Goal: Task Accomplishment & Management: Manage account settings

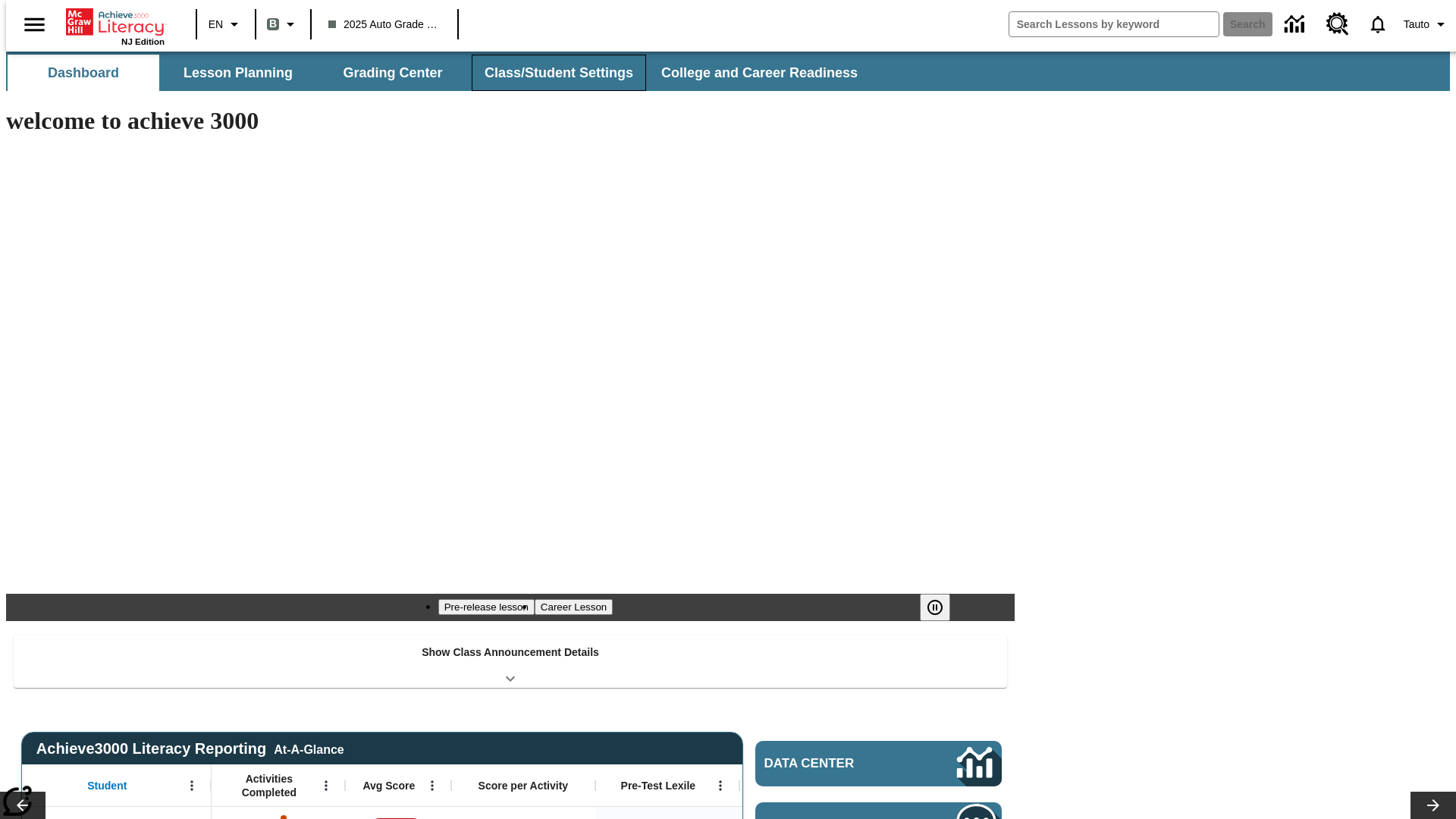
click at [550, 73] on button "Class/Student Settings" at bounding box center [558, 73] width 174 height 36
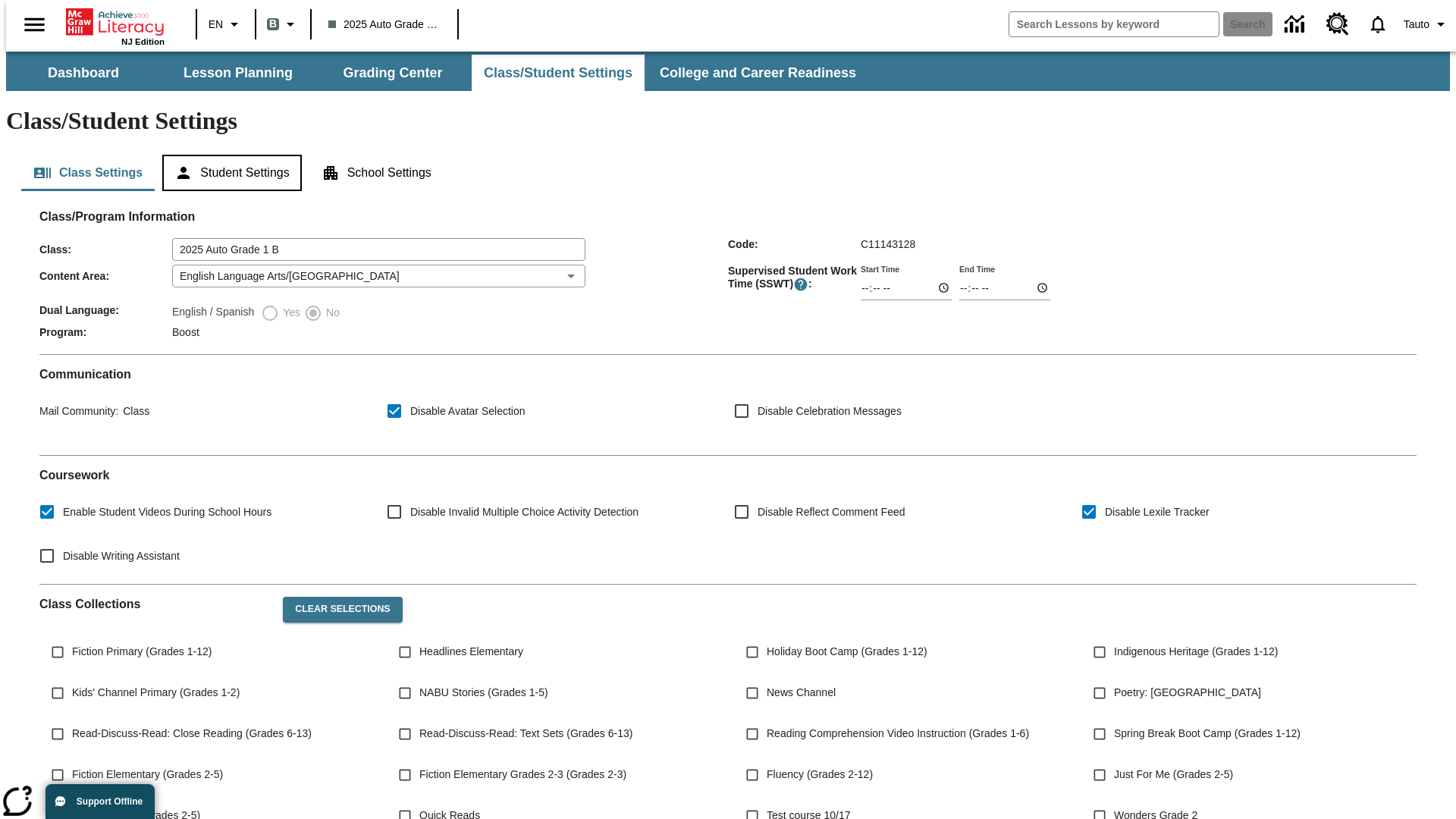
click at [228, 155] on button "Student Settings" at bounding box center [231, 173] width 139 height 36
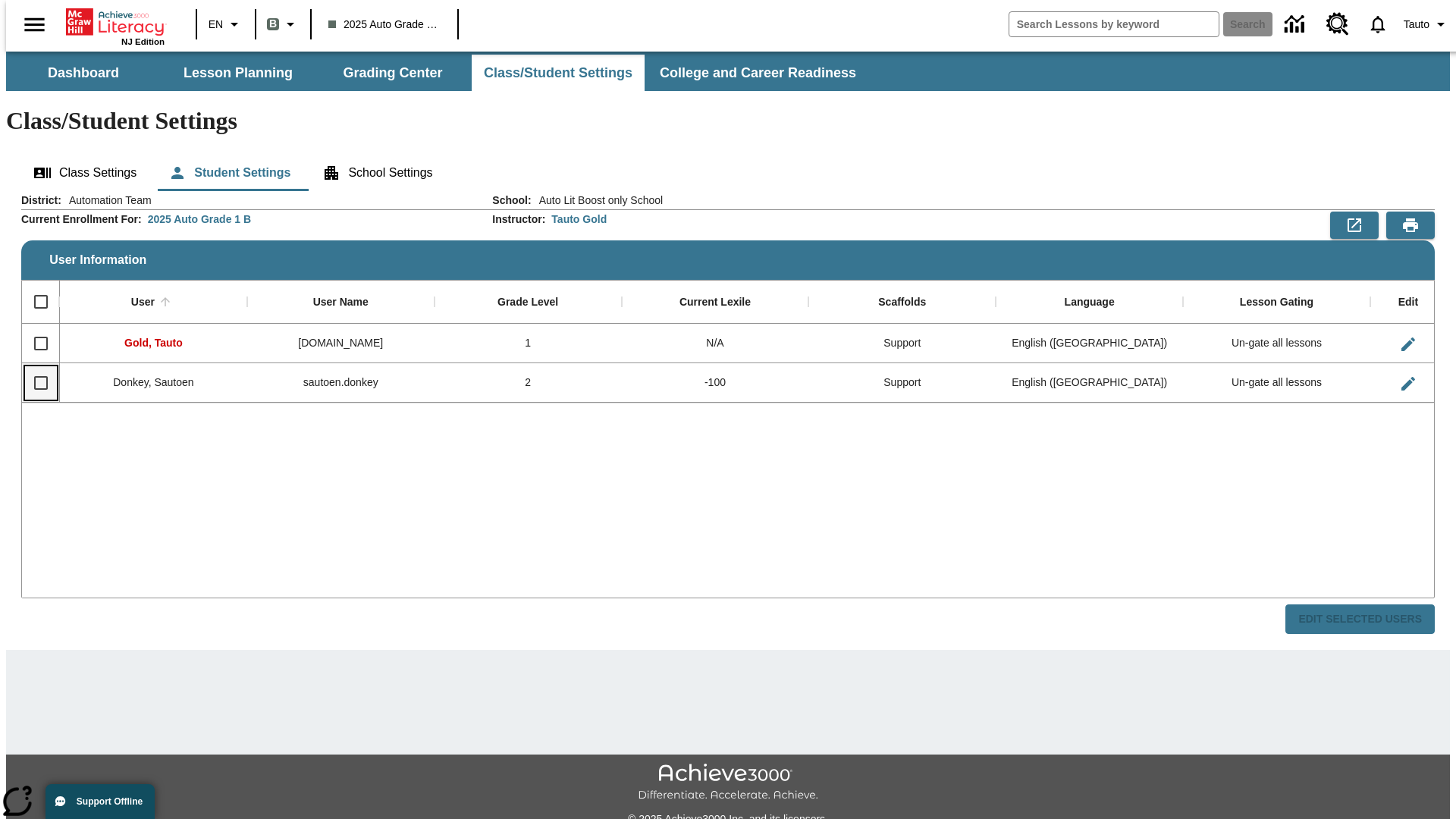
click at [34, 367] on input "Select row" at bounding box center [41, 383] width 32 height 32
checkbox input "true"
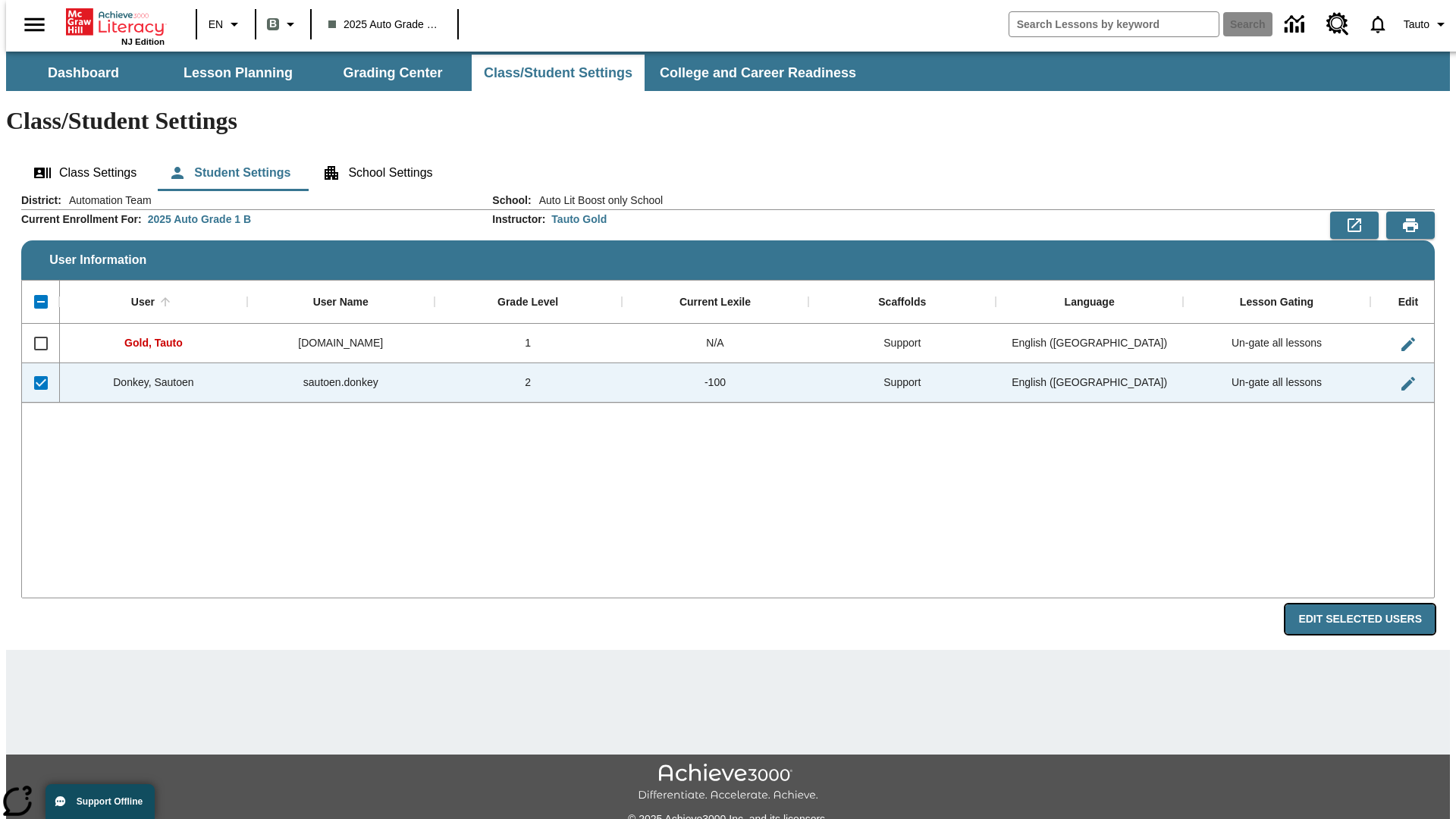
click at [1372, 605] on button "Edit Selected Users" at bounding box center [1360, 620] width 149 height 29
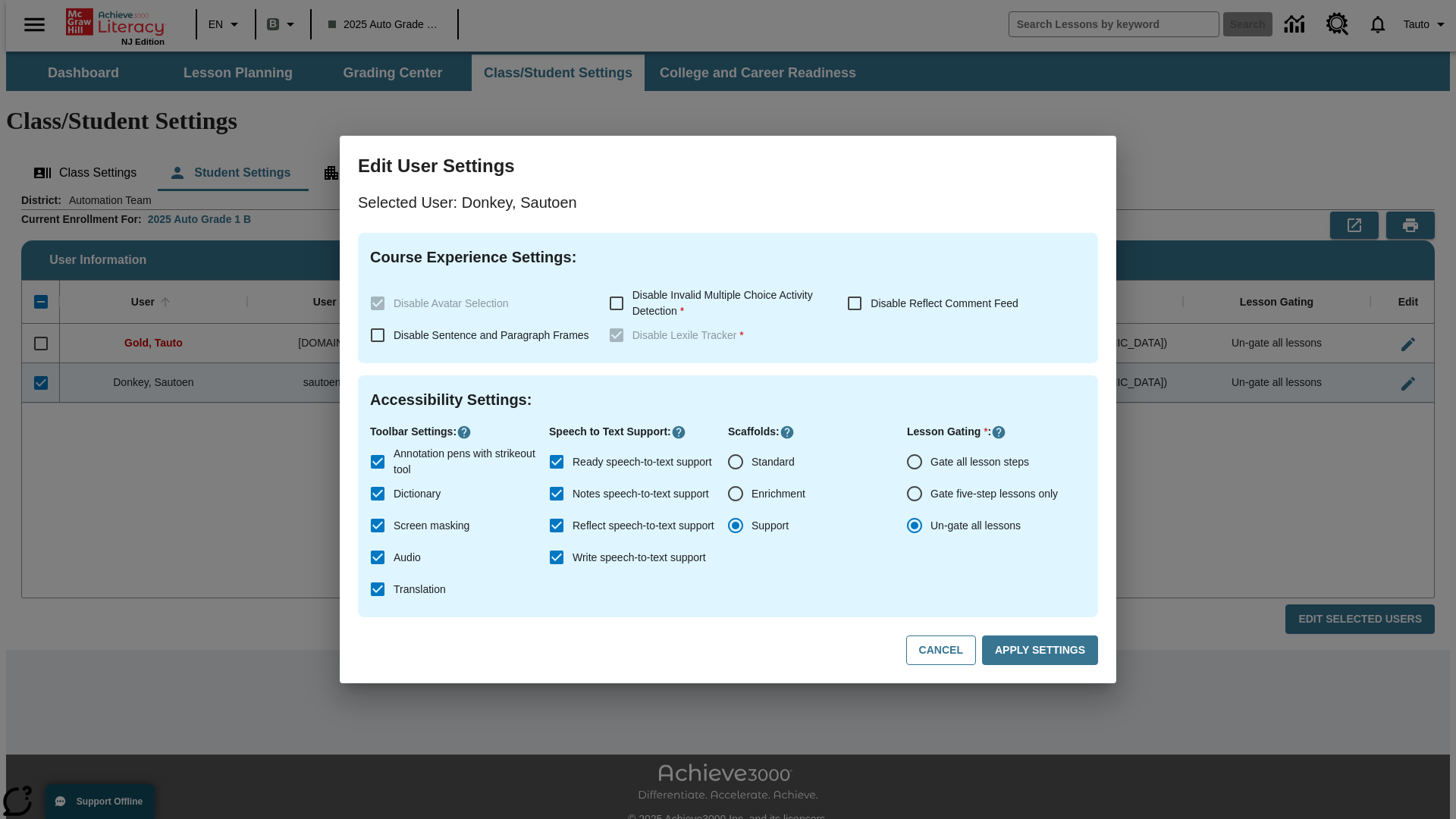
click at [915, 462] on input "Gate all lesson steps" at bounding box center [914, 462] width 32 height 32
radio input "true"
click at [1043, 651] on button "Apply Settings" at bounding box center [1040, 650] width 116 height 29
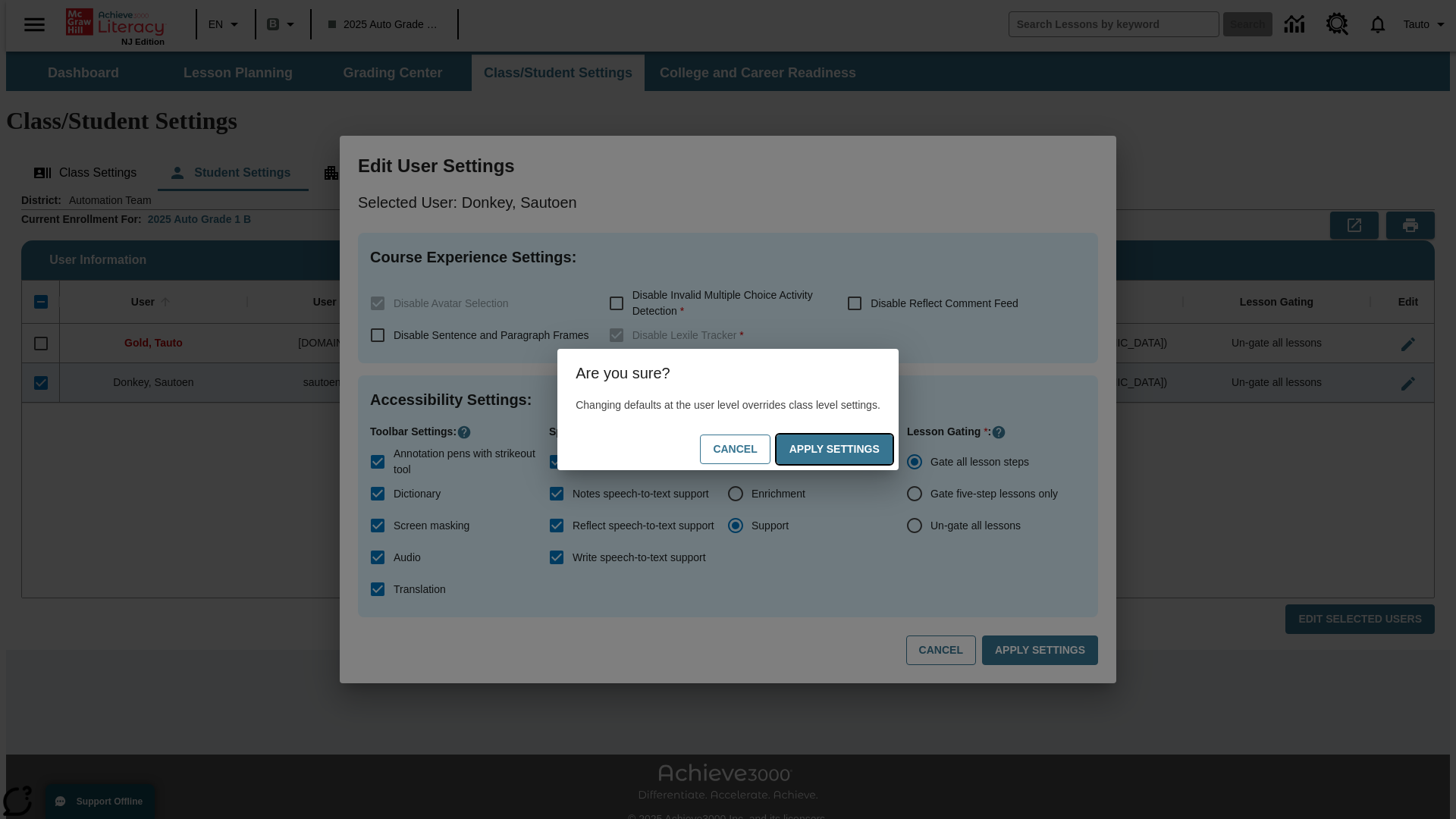
click at [849, 449] on button "Apply Settings" at bounding box center [835, 449] width 116 height 29
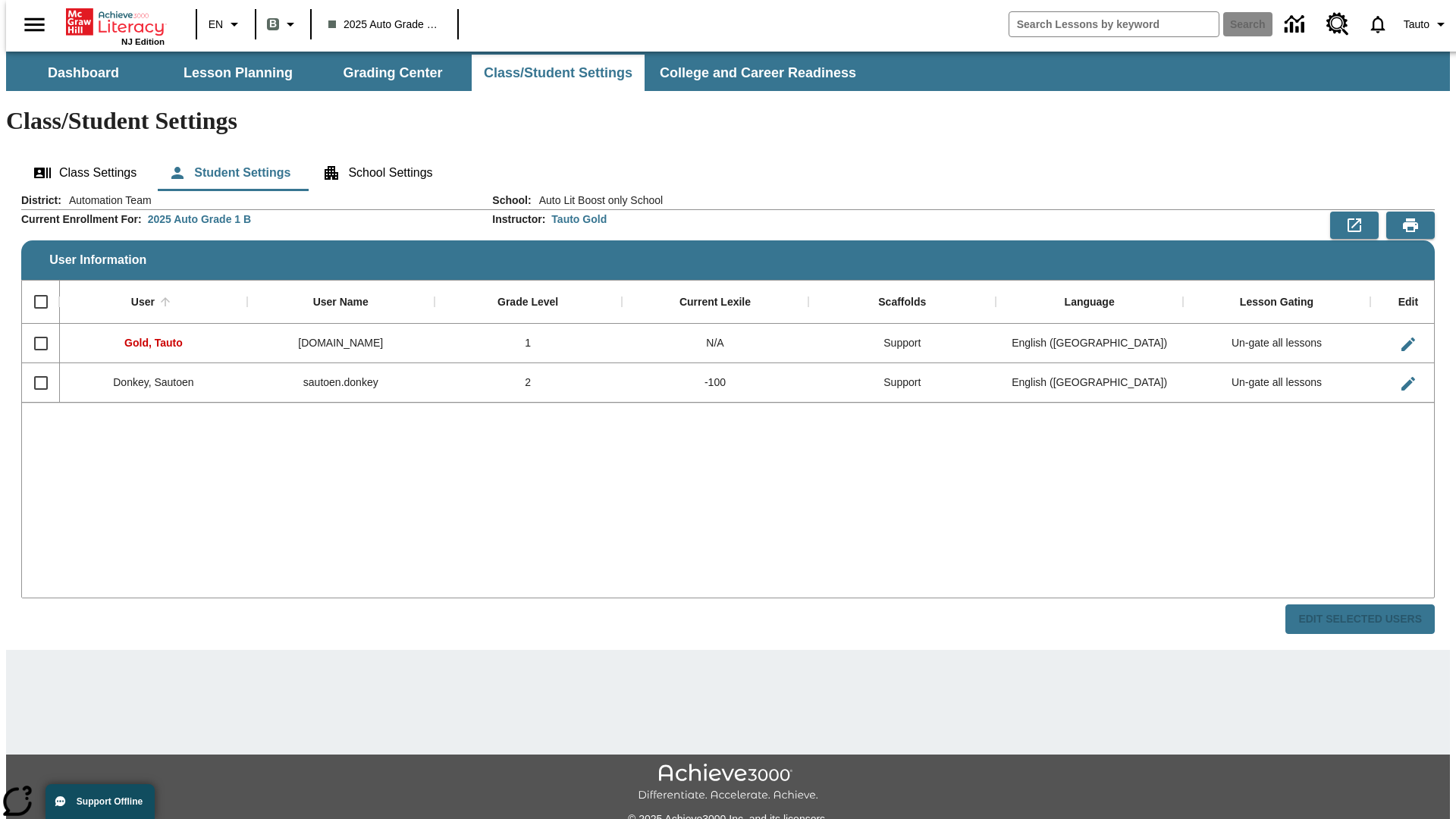
checkbox input "false"
click at [34, 367] on input "Select row" at bounding box center [41, 383] width 32 height 32
checkbox input "true"
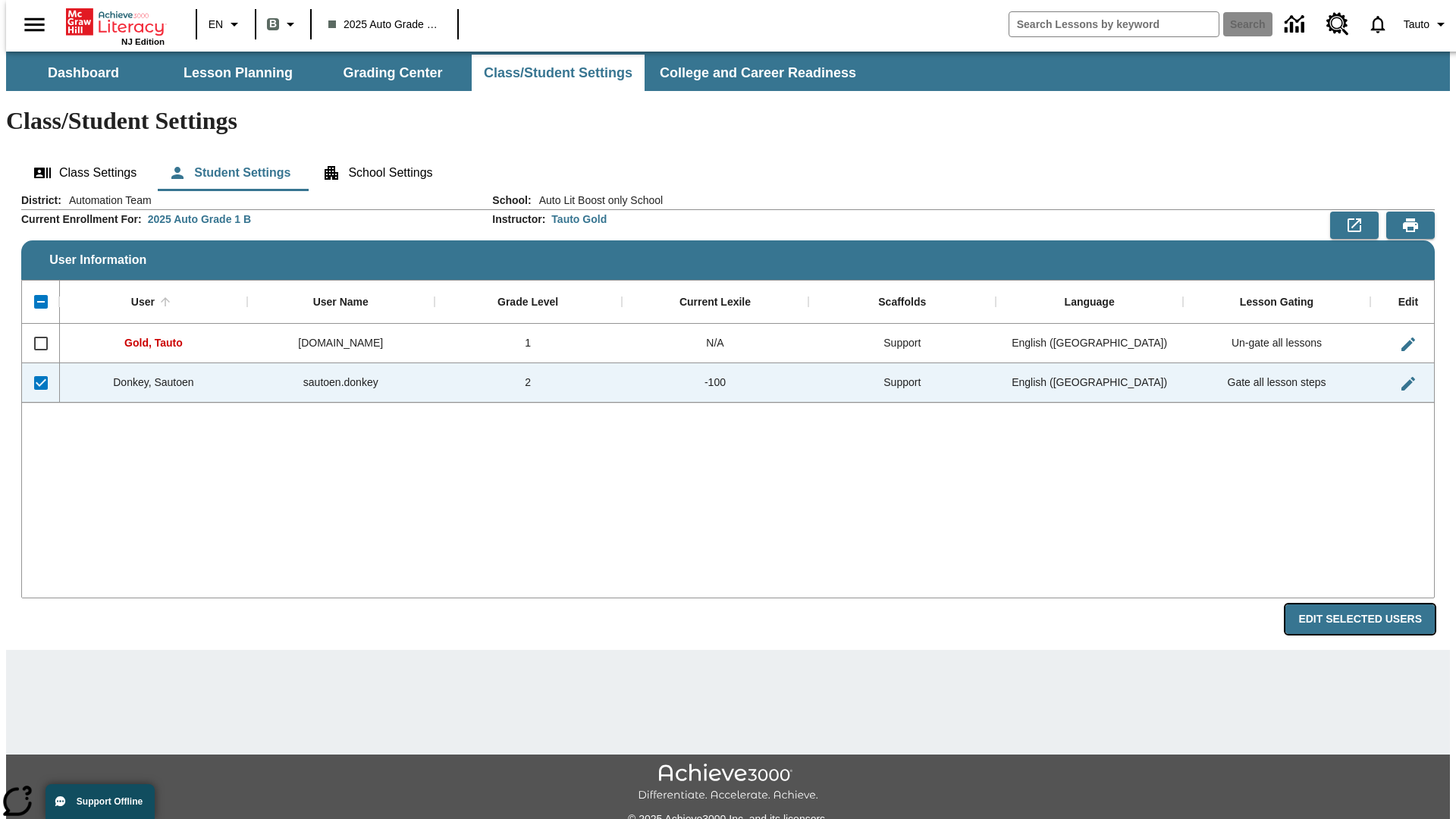
click at [1372, 605] on button "Edit Selected Users" at bounding box center [1360, 620] width 149 height 29
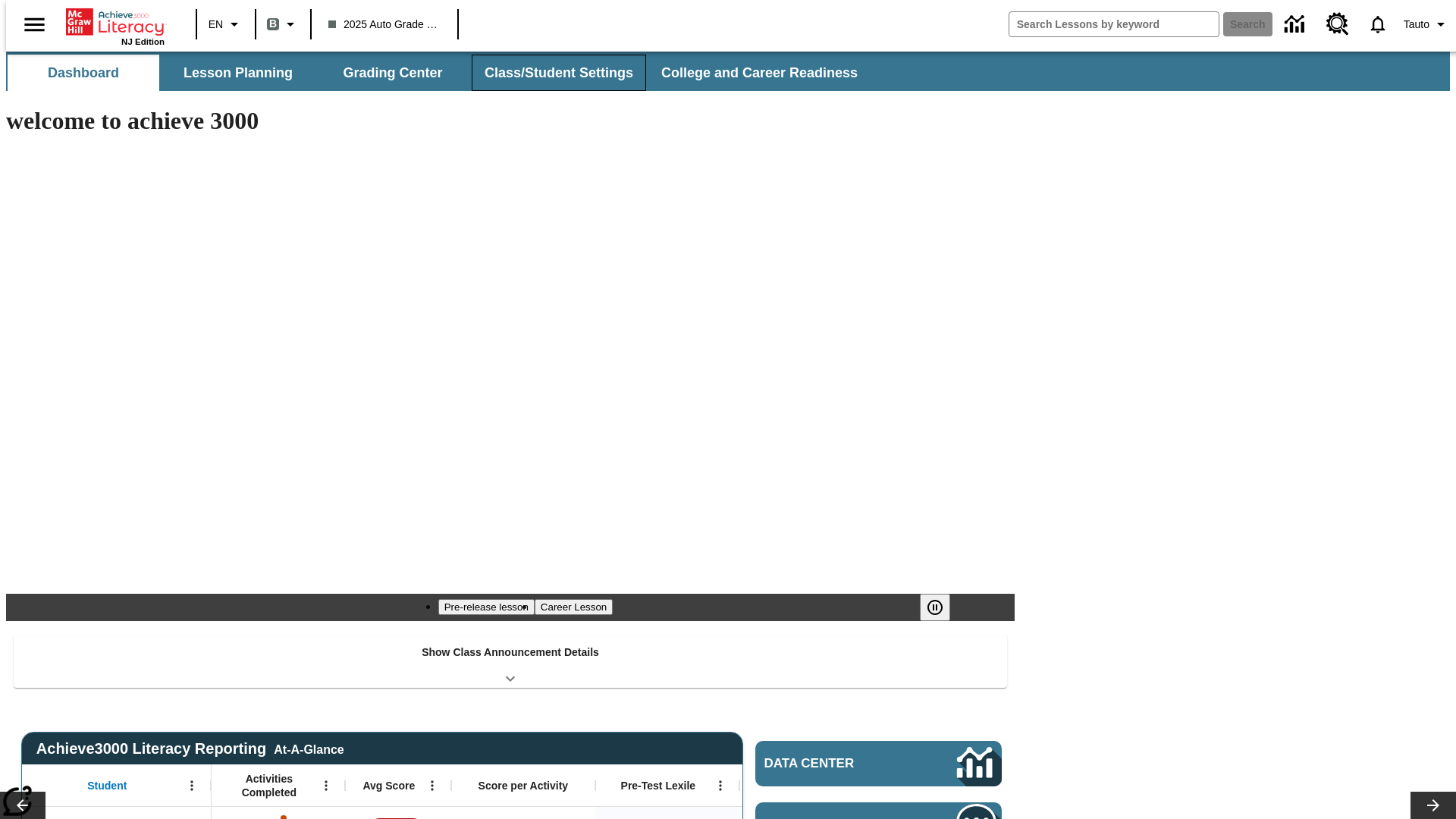
click at [550, 73] on button "Class/Student Settings" at bounding box center [558, 73] width 174 height 36
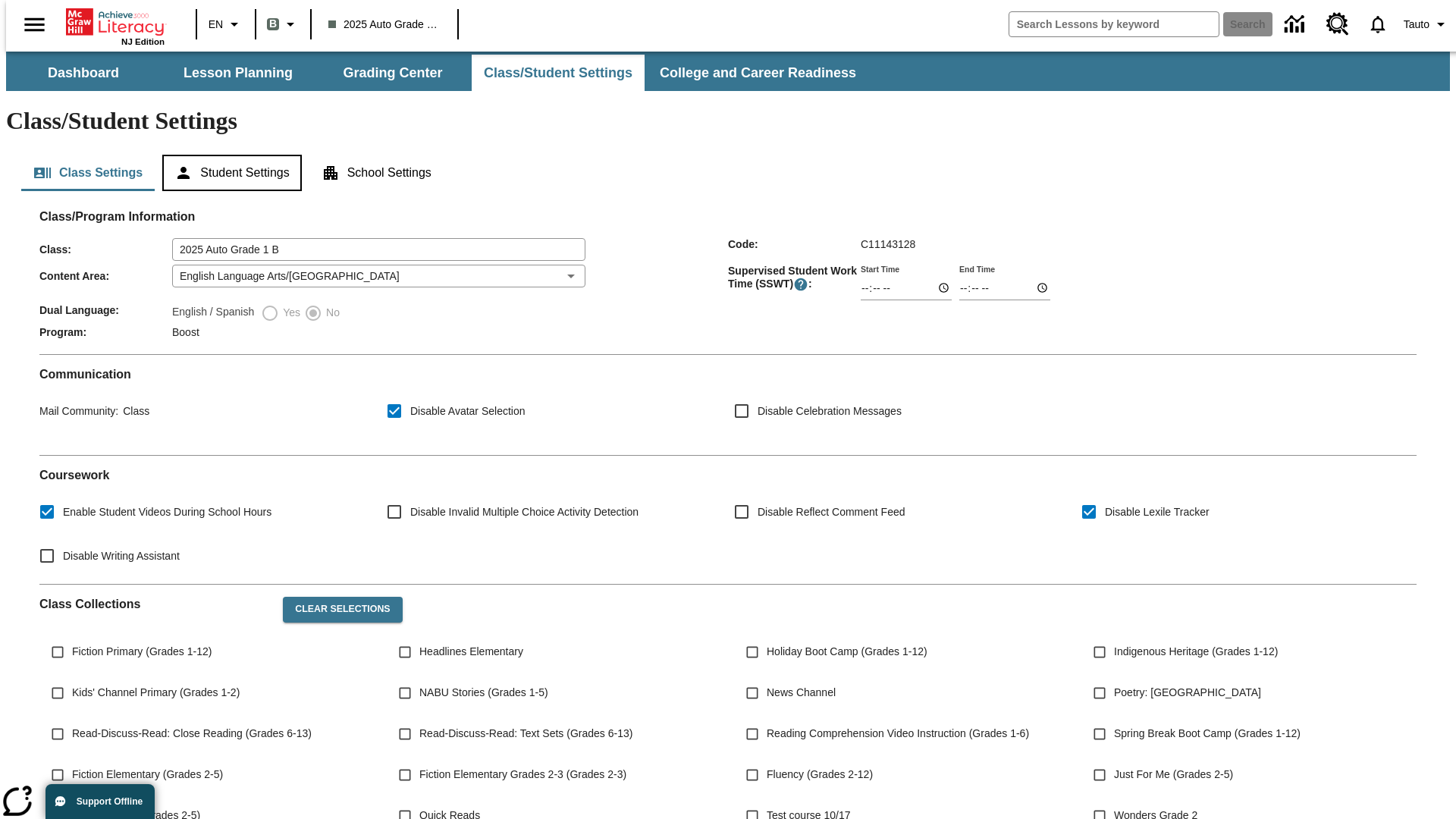
click at [228, 155] on button "Student Settings" at bounding box center [231, 173] width 139 height 36
